Goal: Transaction & Acquisition: Download file/media

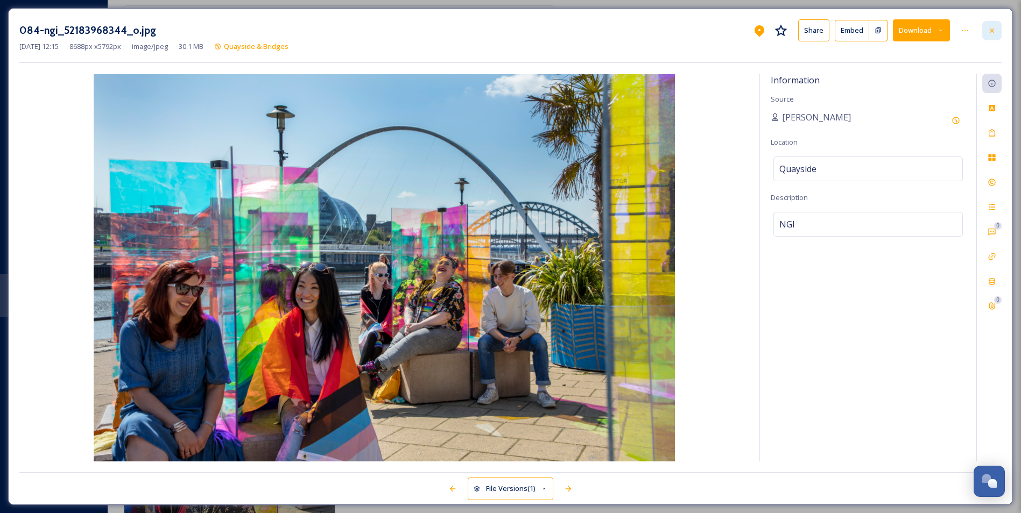
click at [991, 29] on icon at bounding box center [991, 30] width 4 height 4
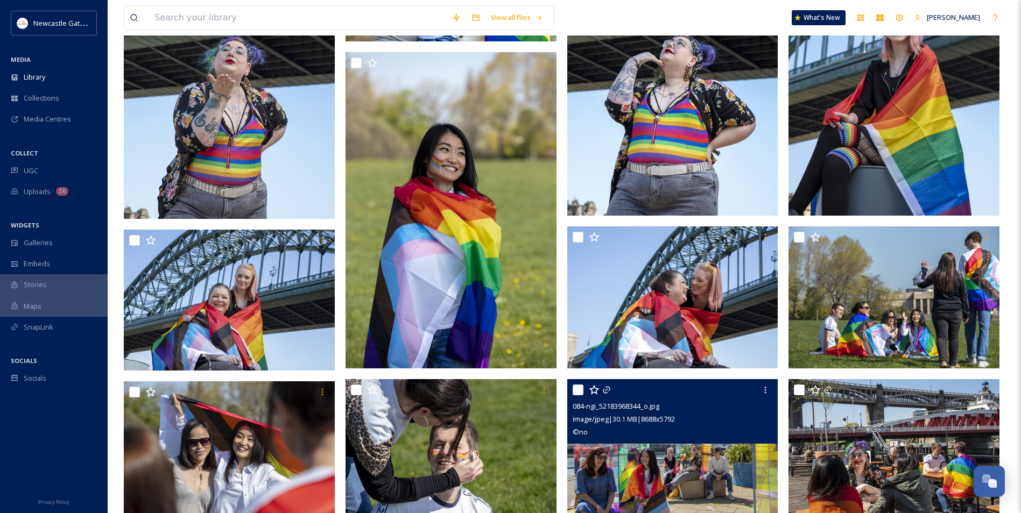
scroll to position [108, 0]
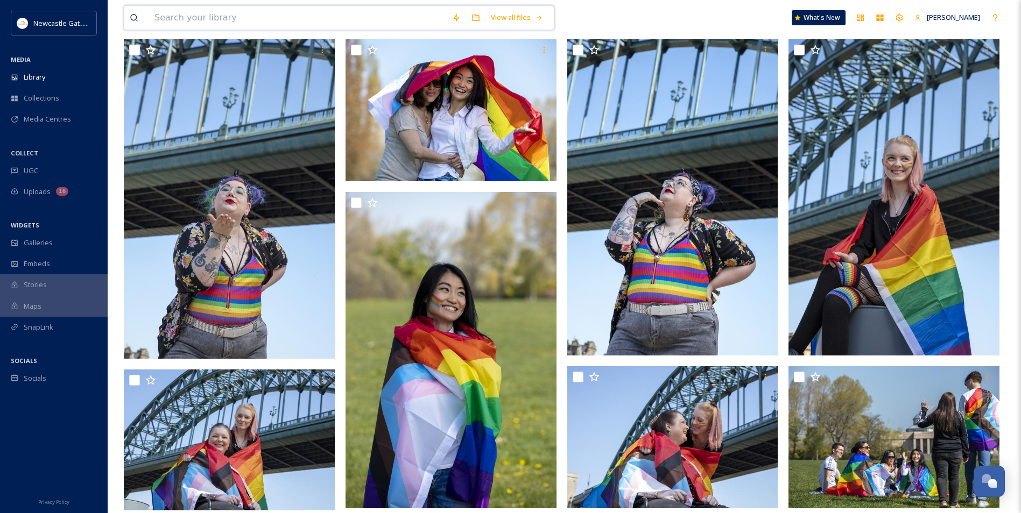
click at [176, 15] on input at bounding box center [298, 18] width 298 height 24
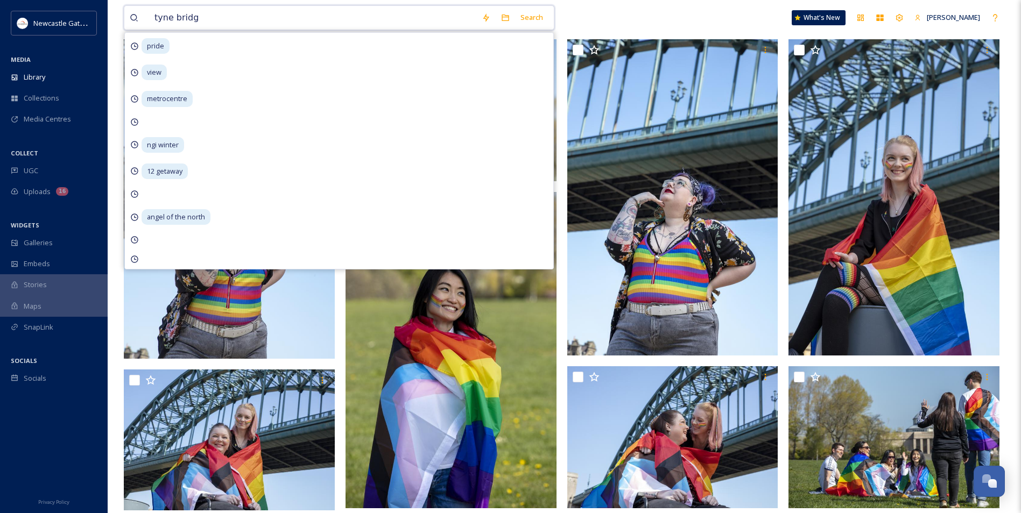
type input "[GEOGRAPHIC_DATA]"
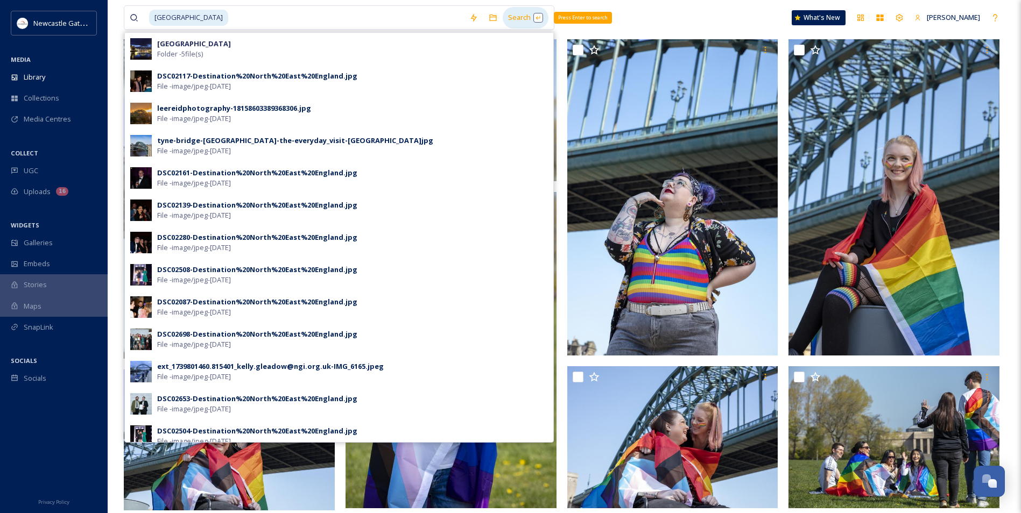
click at [525, 13] on div "Search Press Enter to search" at bounding box center [526, 17] width 46 height 21
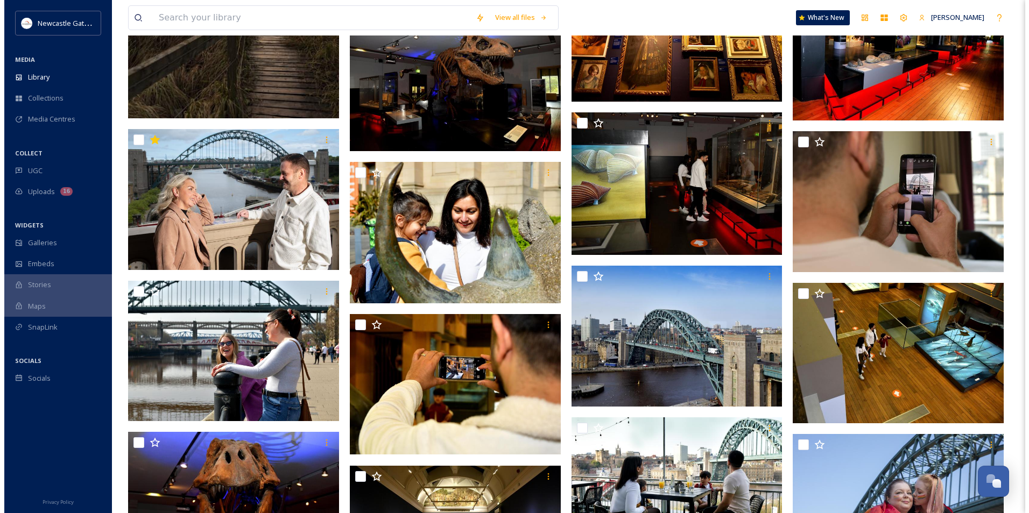
scroll to position [1991, 0]
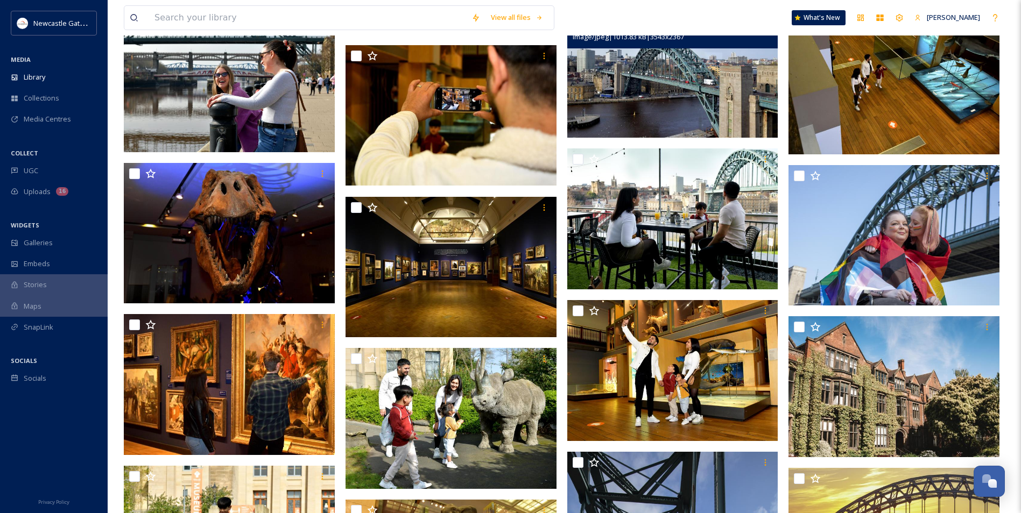
click at [666, 63] on img at bounding box center [672, 67] width 211 height 141
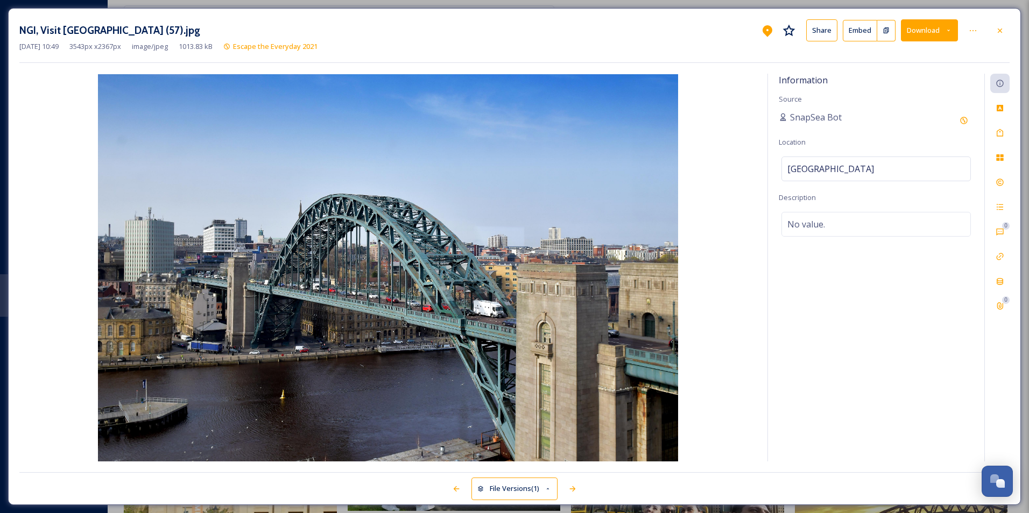
click at [924, 30] on button "Download" at bounding box center [929, 30] width 57 height 22
click at [926, 54] on span "Download Original (3543 x 2367)" at bounding box center [901, 55] width 102 height 10
